Goal: Find specific page/section: Find specific page/section

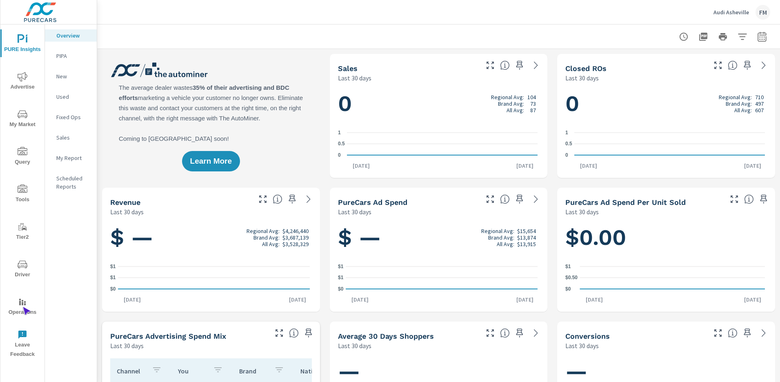
click at [22, 307] on span "Operations" at bounding box center [22, 307] width 39 height 20
